Goal: Information Seeking & Learning: Learn about a topic

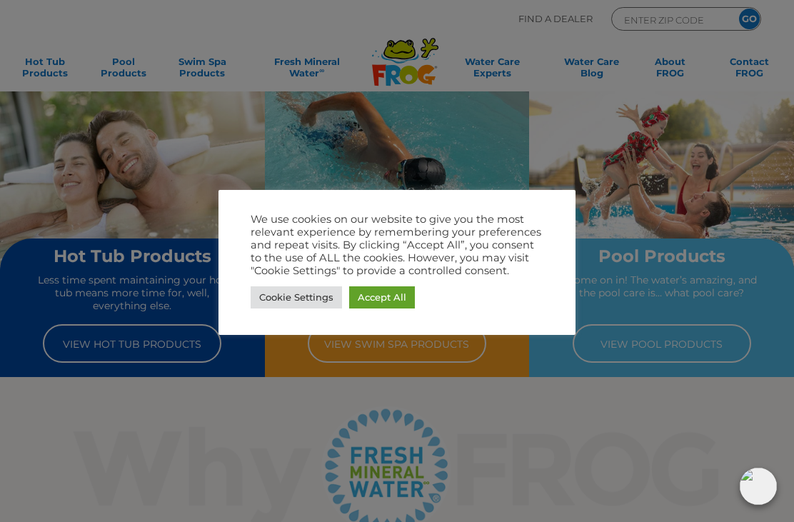
click at [396, 300] on link "Accept All" at bounding box center [382, 298] width 66 height 22
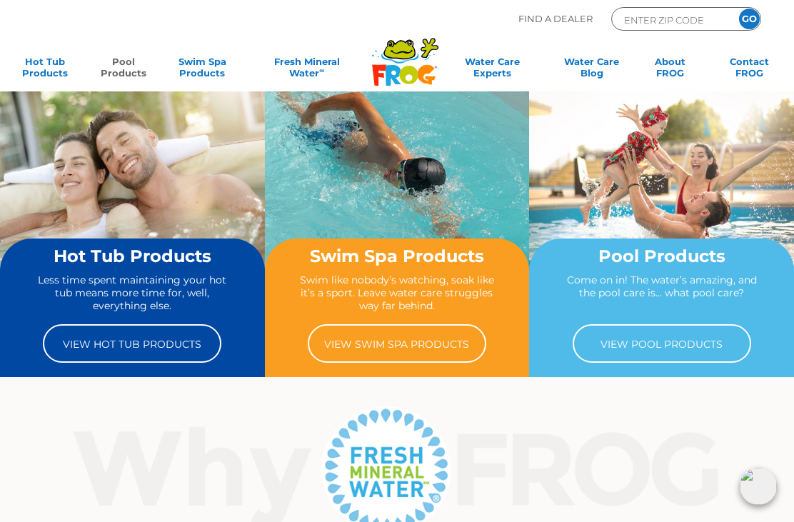
click at [122, 76] on link "Pool Products" at bounding box center [123, 70] width 61 height 29
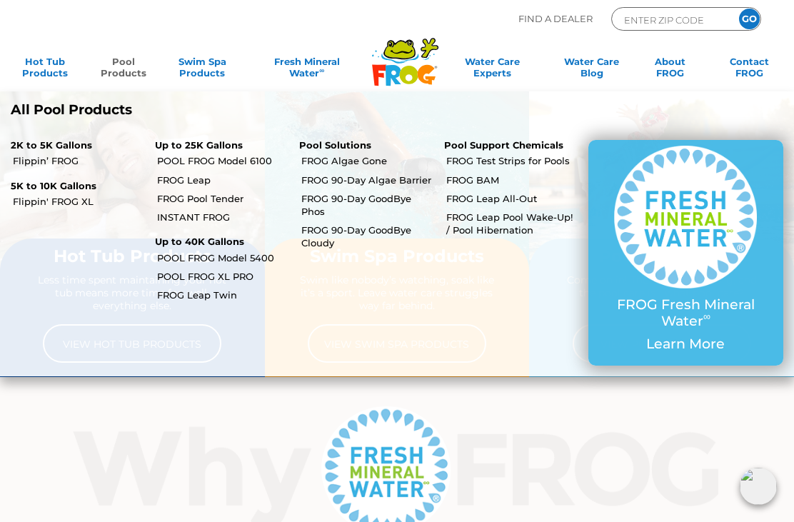
click at [261, 257] on link "POOL FROG Model 5400" at bounding box center [222, 257] width 131 height 13
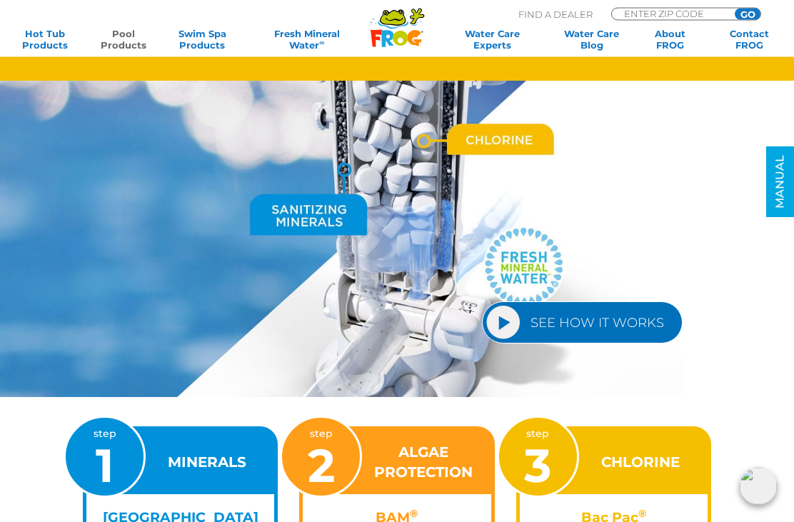
scroll to position [1410, 0]
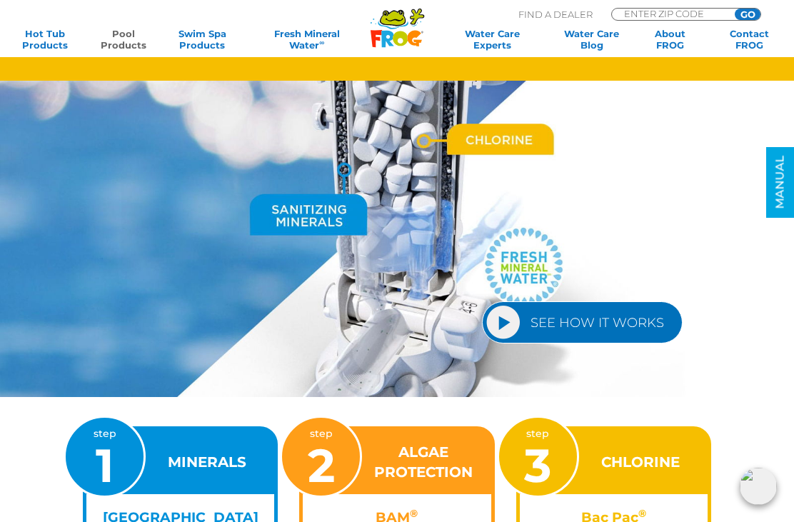
click at [508, 325] on link "SEE HOW IT WORKS" at bounding box center [582, 323] width 201 height 42
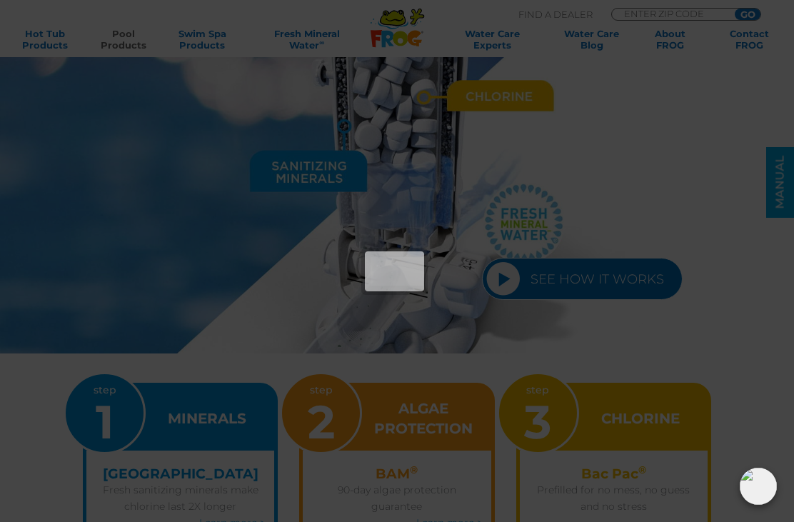
scroll to position [1456, 0]
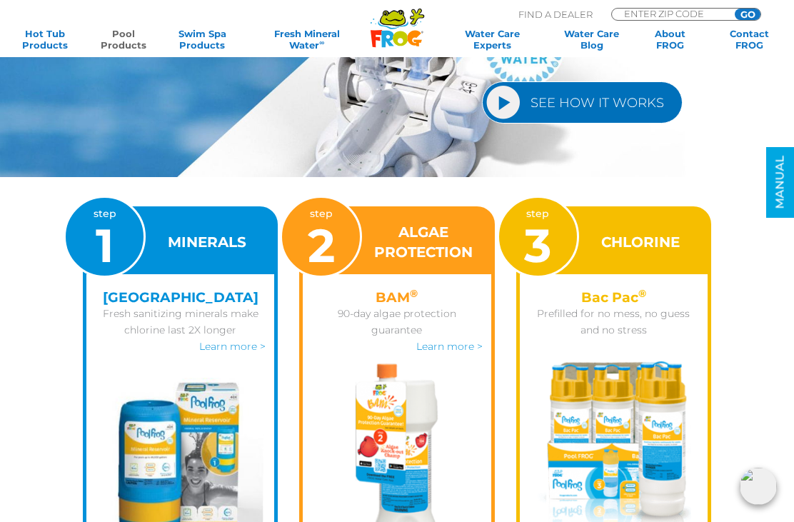
scroll to position [1630, 0]
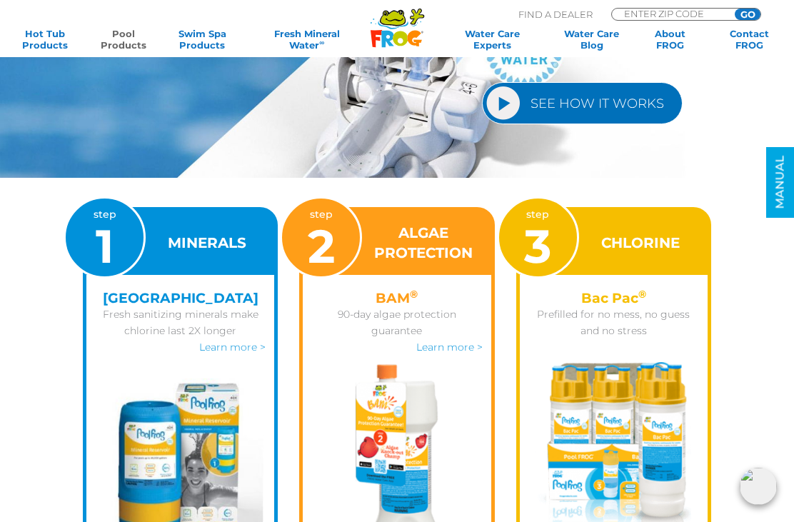
click at [661, 399] on img at bounding box center [614, 455] width 156 height 186
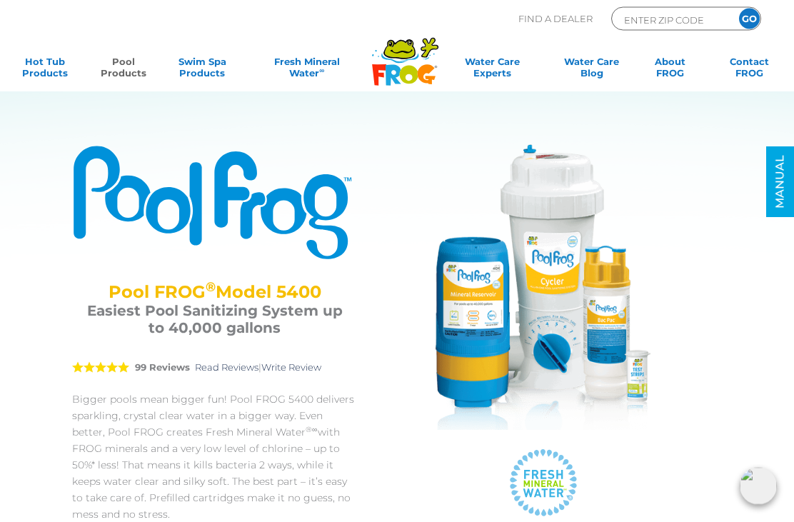
scroll to position [0, 0]
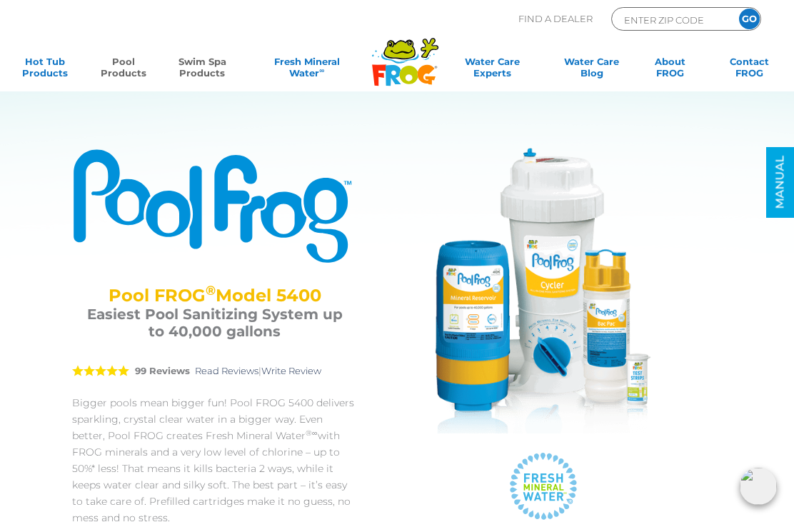
click at [204, 70] on link "Swim Spa Products" at bounding box center [202, 70] width 61 height 29
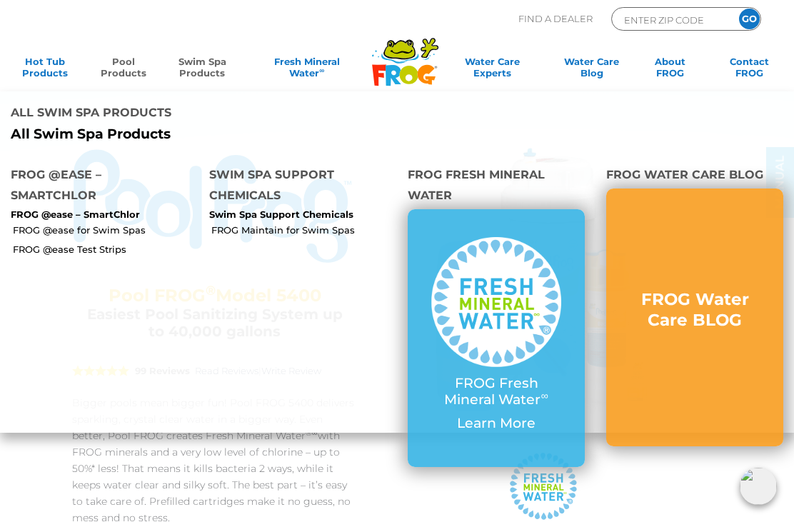
click at [119, 209] on p "FROG @ease – SmartChlor" at bounding box center [99, 214] width 177 height 11
click at [528, 59] on link "Water Care Experts" at bounding box center [493, 70] width 102 height 29
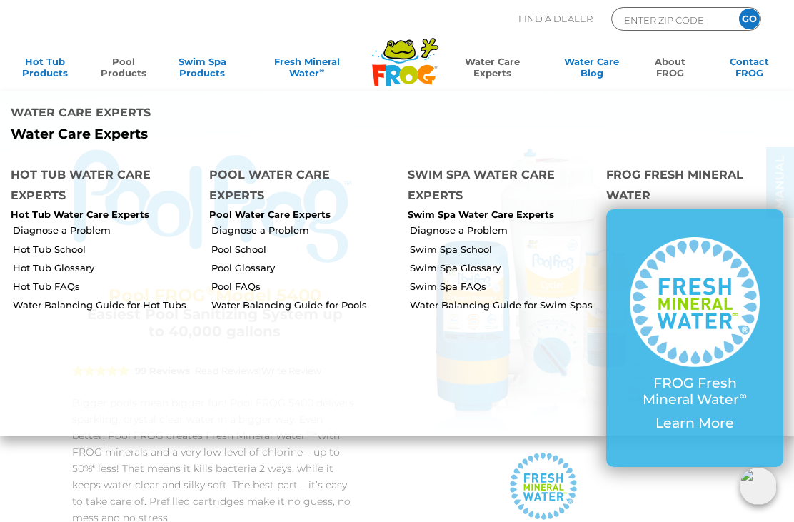
click at [640, 64] on link "About FROG" at bounding box center [670, 70] width 61 height 29
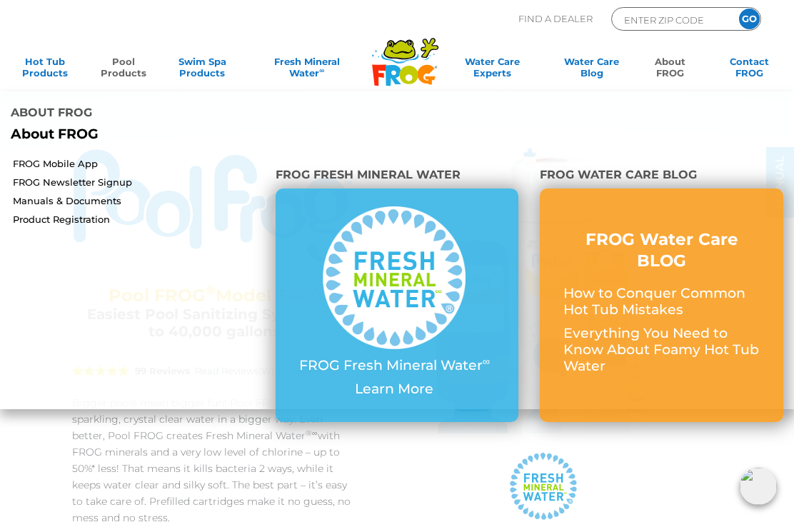
click at [700, 403] on div at bounding box center [544, 292] width 314 height 289
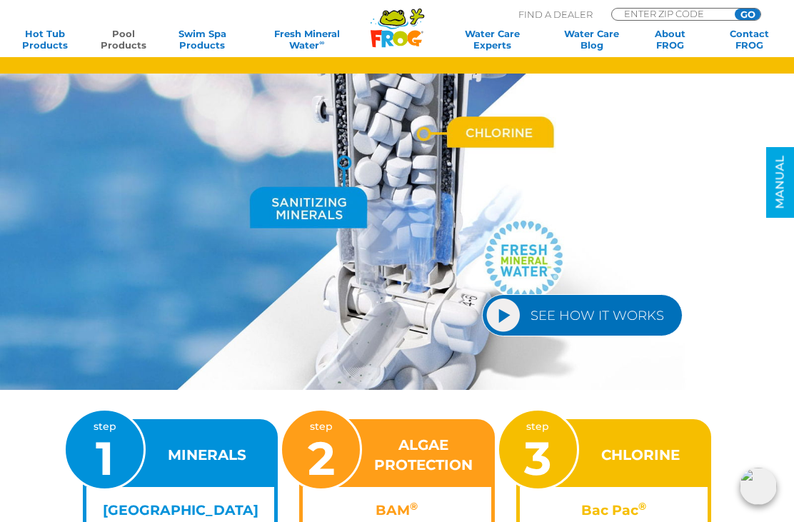
scroll to position [1379, 0]
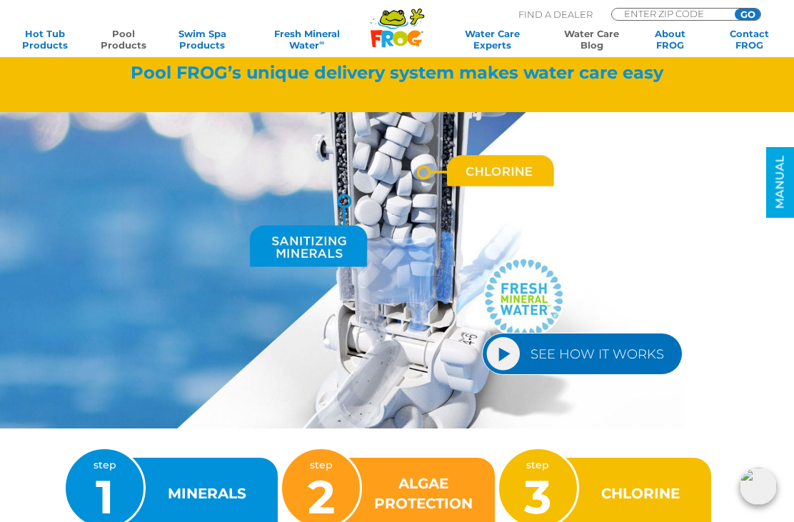
click at [594, 37] on link "Water Care Blog" at bounding box center [592, 39] width 61 height 23
click at [565, 14] on p "Find A Dealer" at bounding box center [556, 14] width 74 height 13
click at [675, 14] on input "ENTER ZIP CODE" at bounding box center [671, 14] width 96 height 10
type input "68028"
click at [754, 12] on input "GO" at bounding box center [748, 14] width 26 height 11
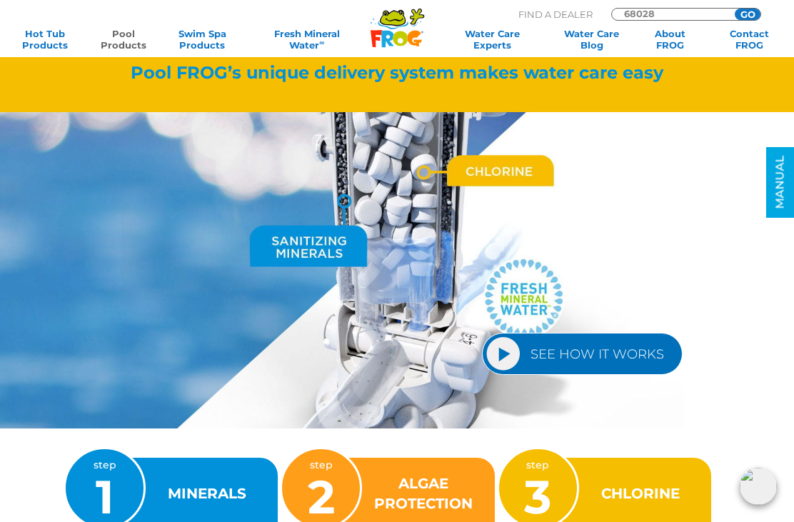
click at [121, 44] on link "Pool Products" at bounding box center [123, 39] width 61 height 23
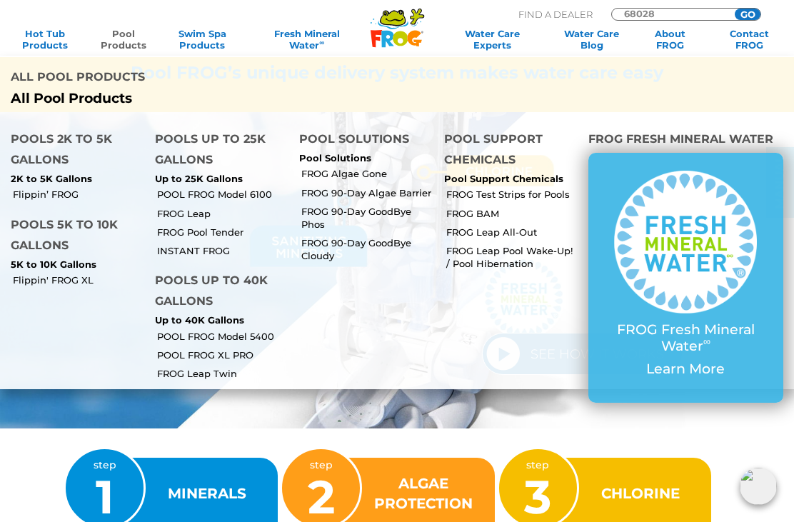
click at [241, 349] on link "POOL FROG XL PRO" at bounding box center [222, 355] width 131 height 13
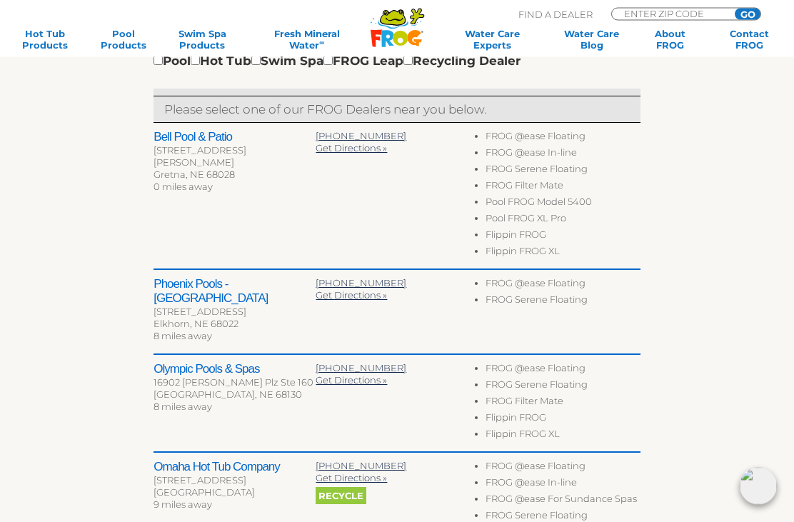
scroll to position [468, 0]
click at [547, 251] on li "Flippin FROG XL" at bounding box center [563, 253] width 155 height 16
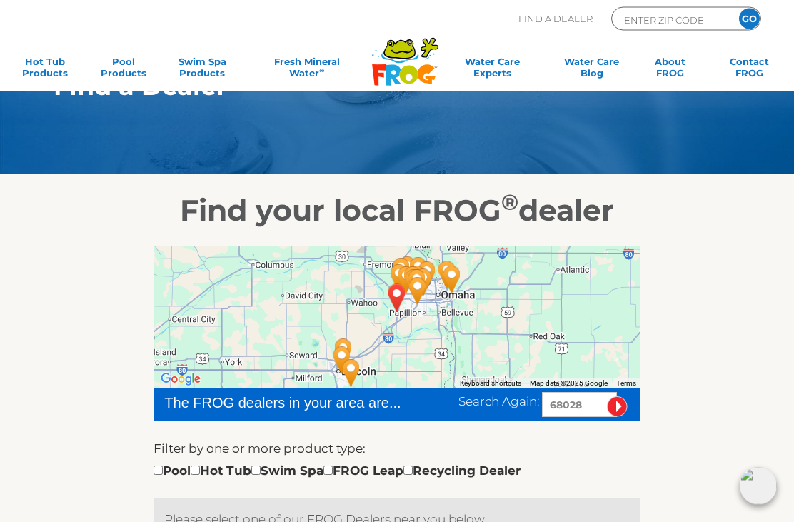
scroll to position [0, 0]
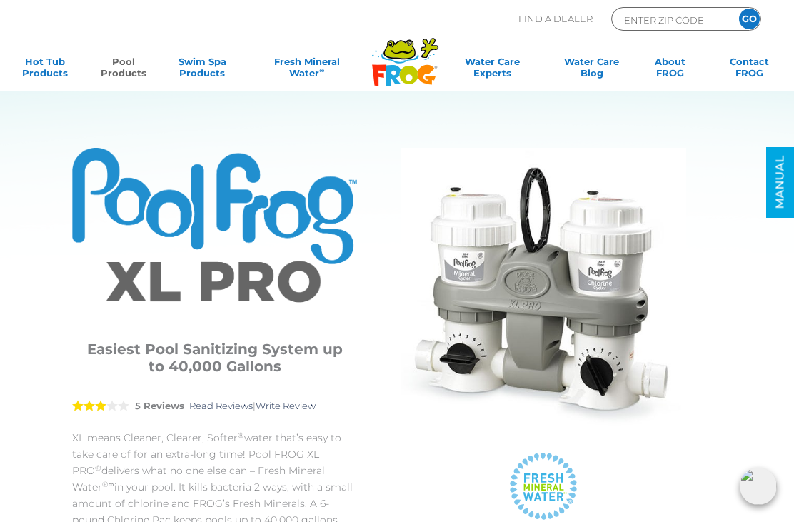
click at [129, 72] on link "Pool Products" at bounding box center [123, 70] width 61 height 29
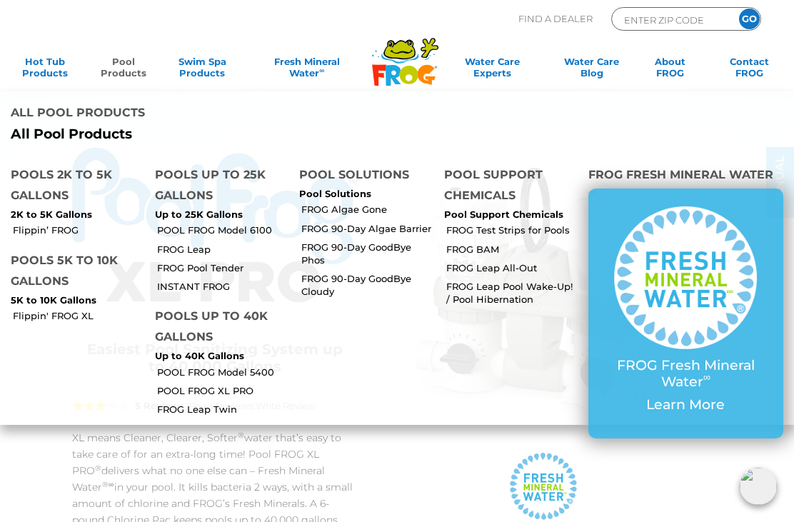
click at [261, 366] on link "POOL FROG Model 5400" at bounding box center [222, 372] width 131 height 13
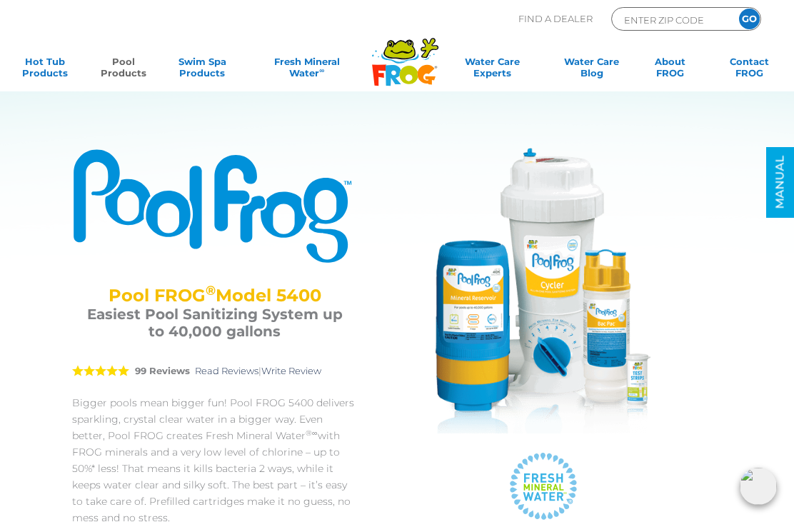
click at [121, 73] on link "Pool Products" at bounding box center [123, 70] width 61 height 29
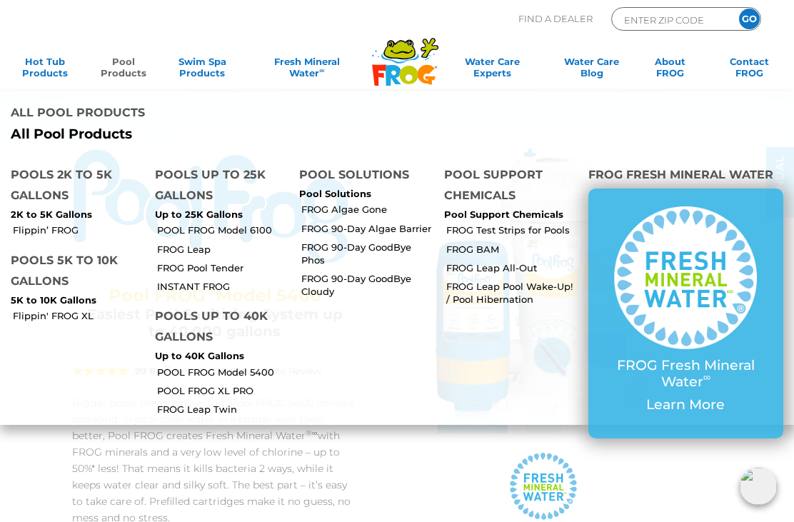
click at [225, 403] on link "FROG Leap Twin" at bounding box center [222, 409] width 131 height 13
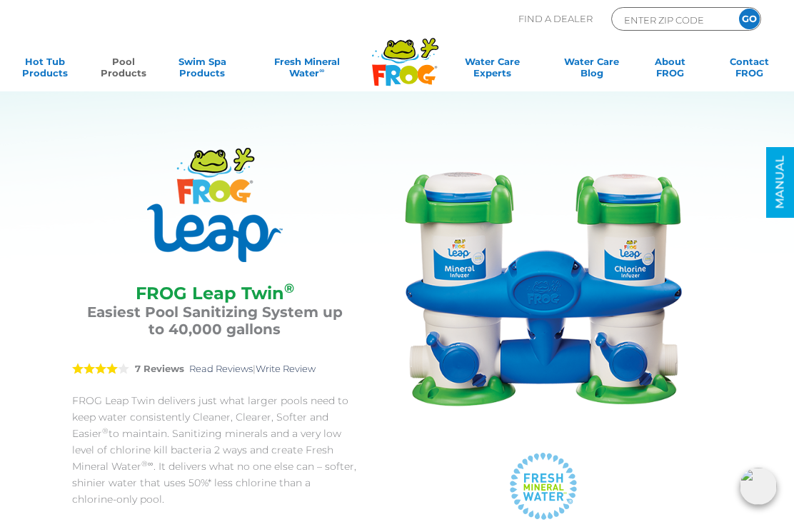
click at [129, 78] on link "Pool Products" at bounding box center [123, 70] width 61 height 29
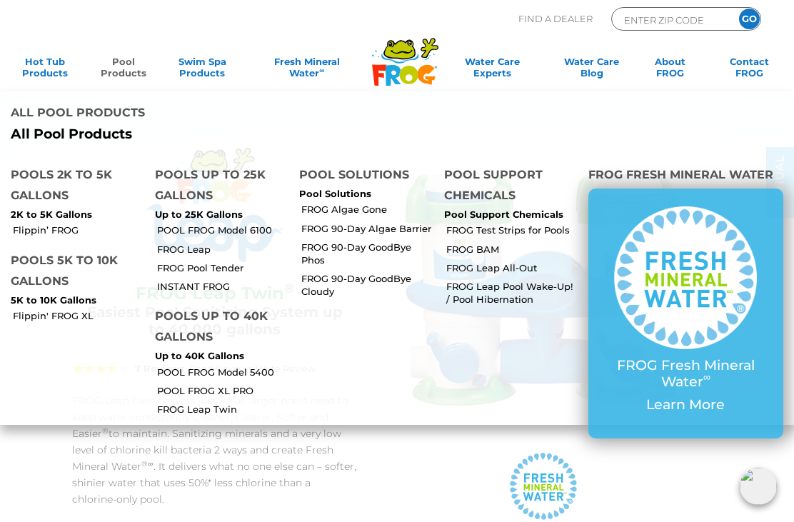
click at [250, 384] on link "POOL FROG XL PRO" at bounding box center [222, 390] width 131 height 13
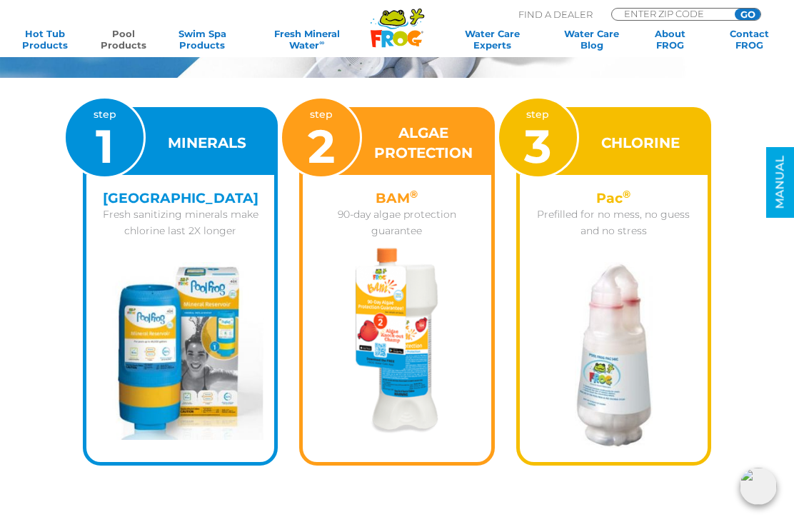
scroll to position [1946, 0]
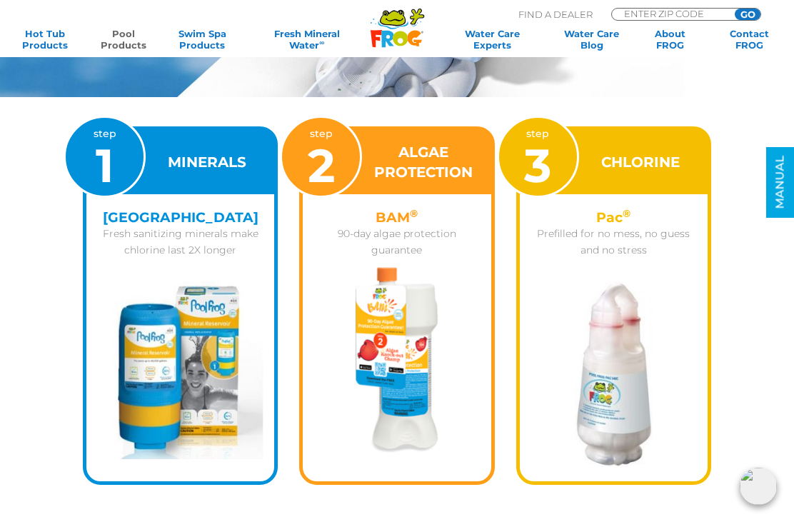
click at [668, 178] on div "CHLORINE" at bounding box center [614, 162] width 188 height 64
click at [639, 347] on img at bounding box center [614, 375] width 78 height 186
click at [633, 384] on img at bounding box center [614, 375] width 78 height 186
click at [697, 359] on div at bounding box center [614, 367] width 188 height 200
click at [644, 369] on img at bounding box center [614, 375] width 78 height 186
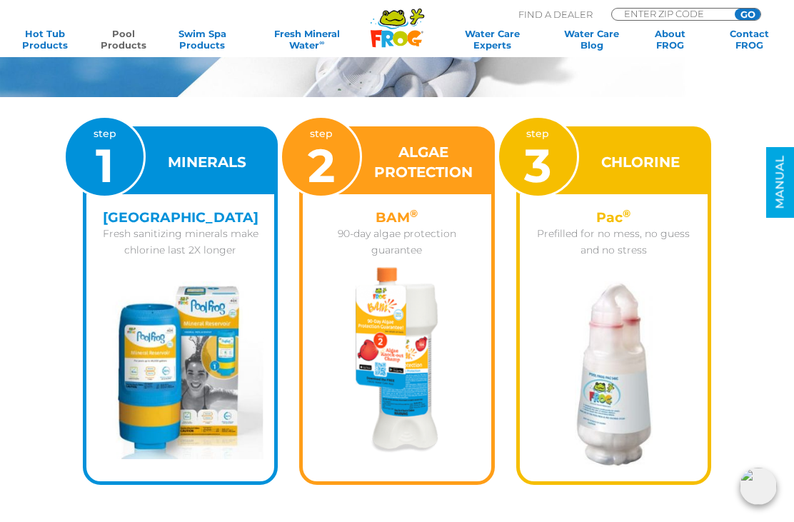
click at [698, 327] on div at bounding box center [614, 367] width 188 height 200
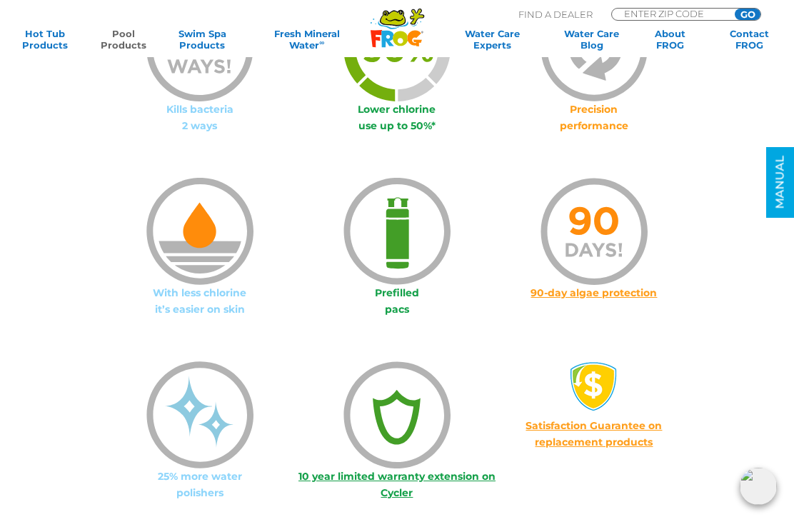
scroll to position [1008, 0]
